Goal: Information Seeking & Learning: Learn about a topic

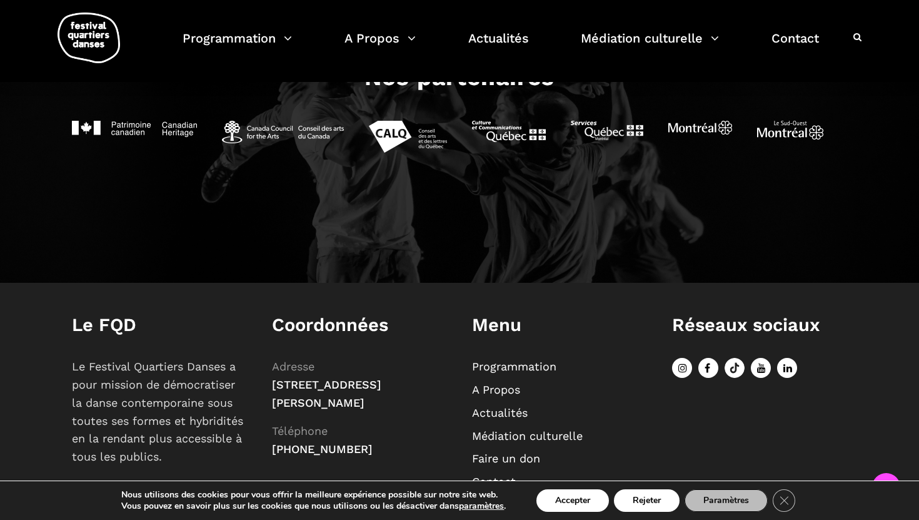
scroll to position [1385, 0]
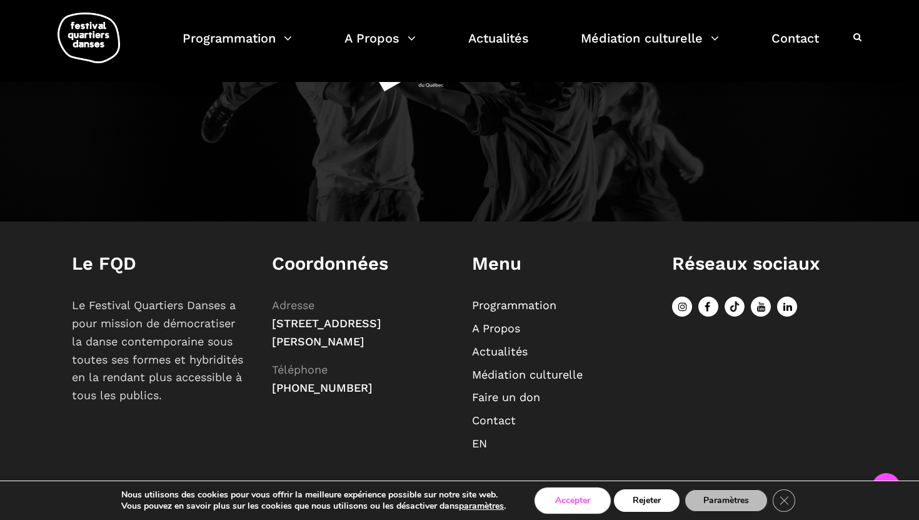
click at [587, 505] on button "Accepter" at bounding box center [572, 500] width 73 height 23
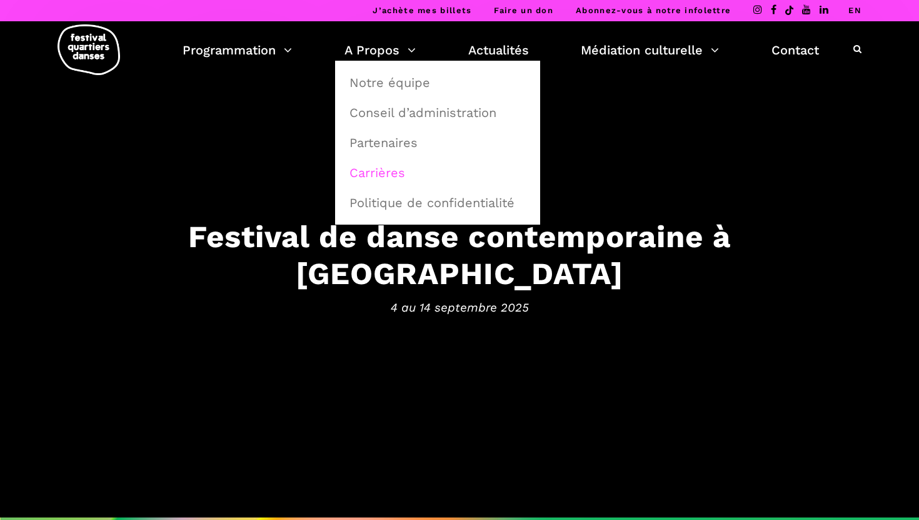
click at [388, 168] on link "Carrières" at bounding box center [437, 172] width 191 height 29
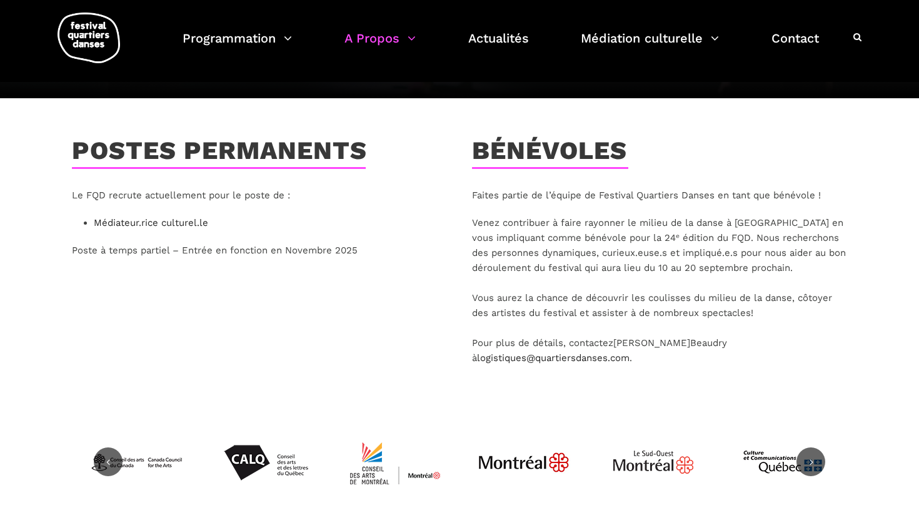
scroll to position [161, 0]
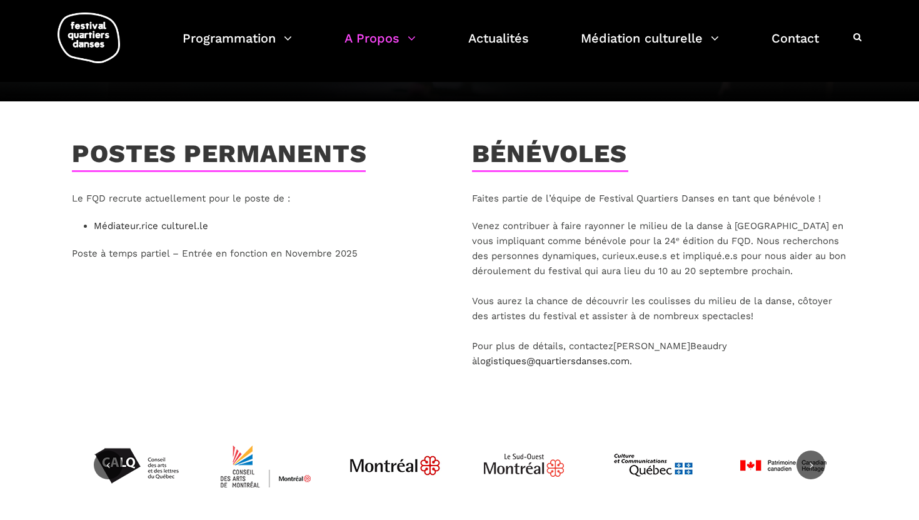
click at [238, 330] on div "Postes permanents Le FQD recrute actuellement pour le poste de : Médiateur.rice…" at bounding box center [259, 269] width 400 height 261
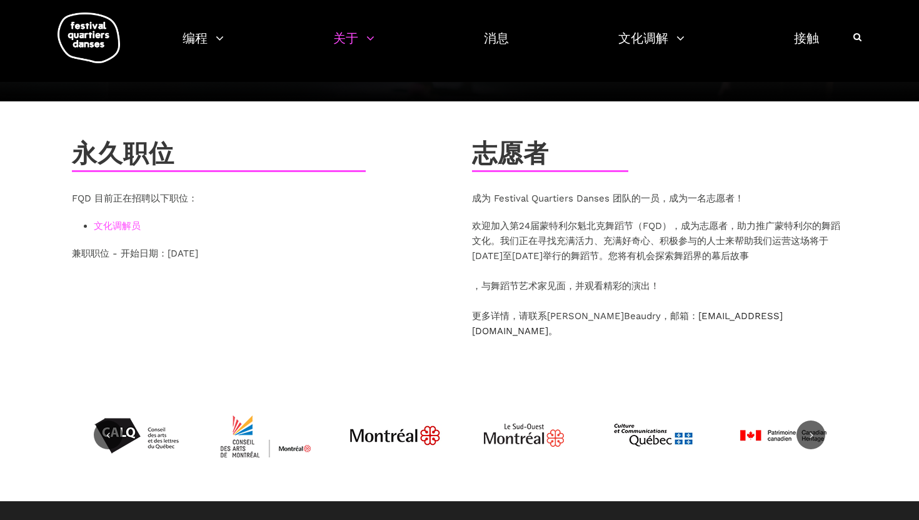
click at [112, 220] on font "文化调解员" at bounding box center [117, 225] width 47 height 11
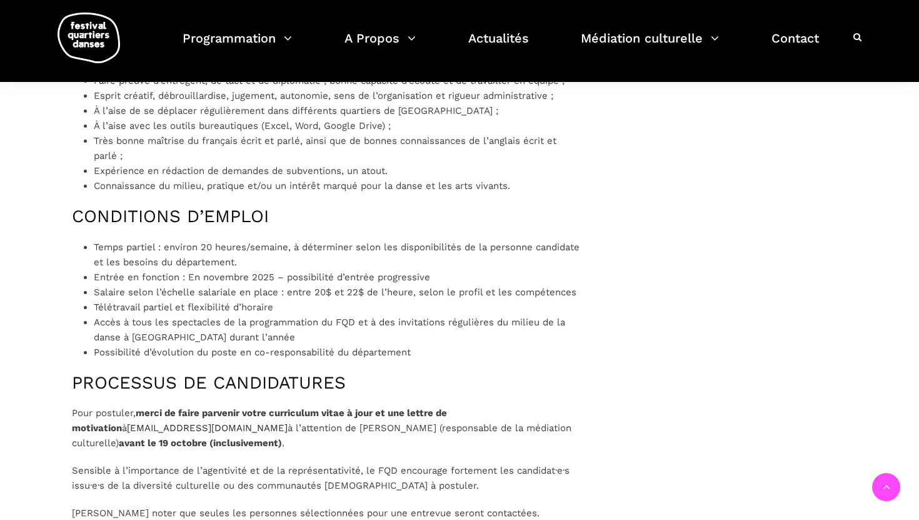
scroll to position [1135, 0]
